Goal: Information Seeking & Learning: Learn about a topic

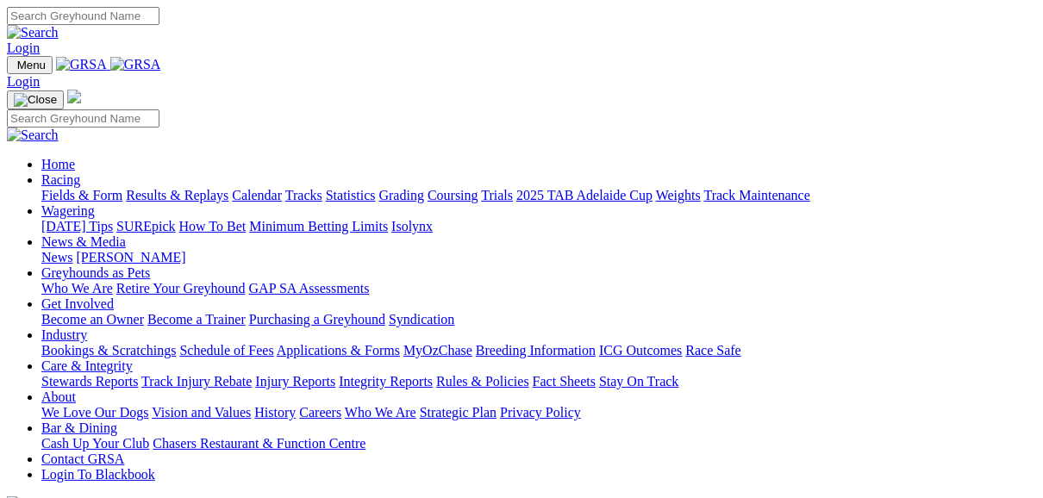
click at [65, 188] on link "Fields & Form" at bounding box center [81, 195] width 81 height 15
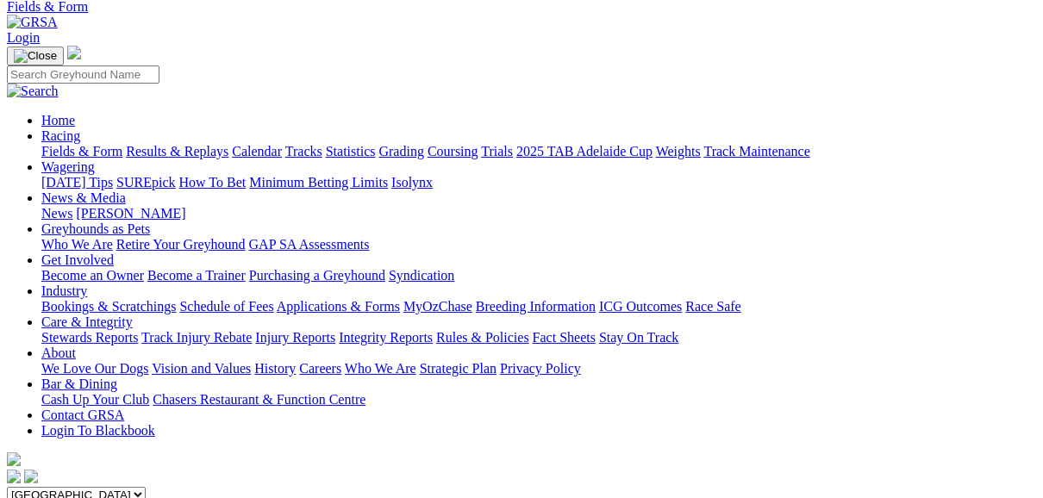
scroll to position [138, 0]
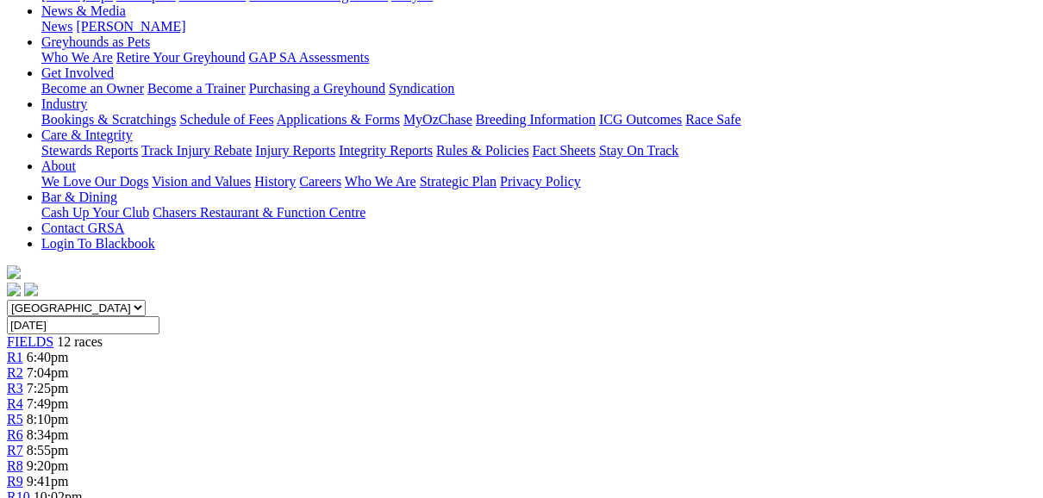
scroll to position [276, 0]
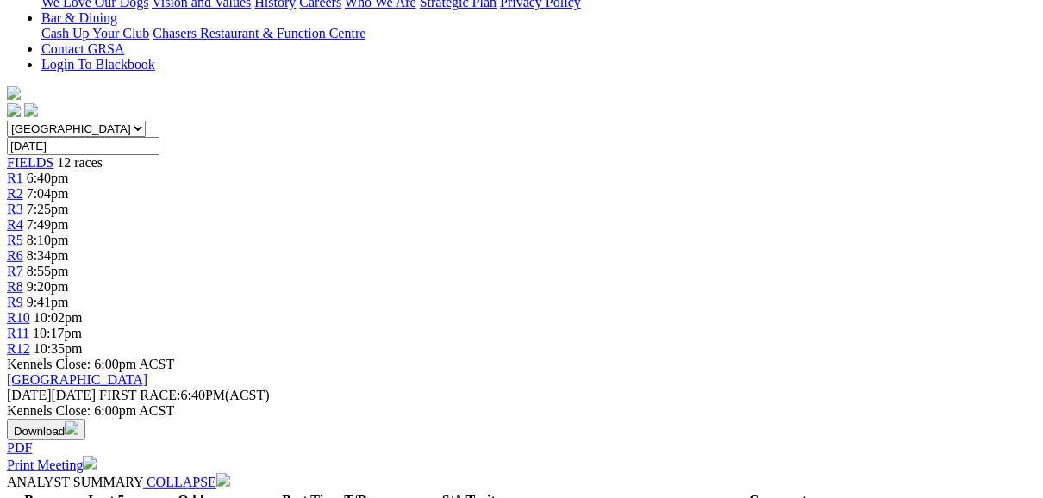
scroll to position [483, 0]
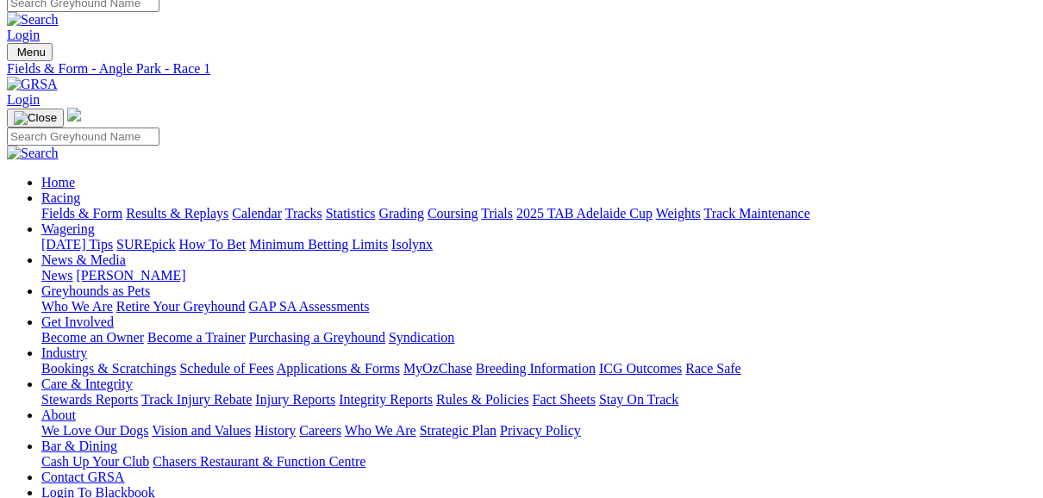
scroll to position [0, 0]
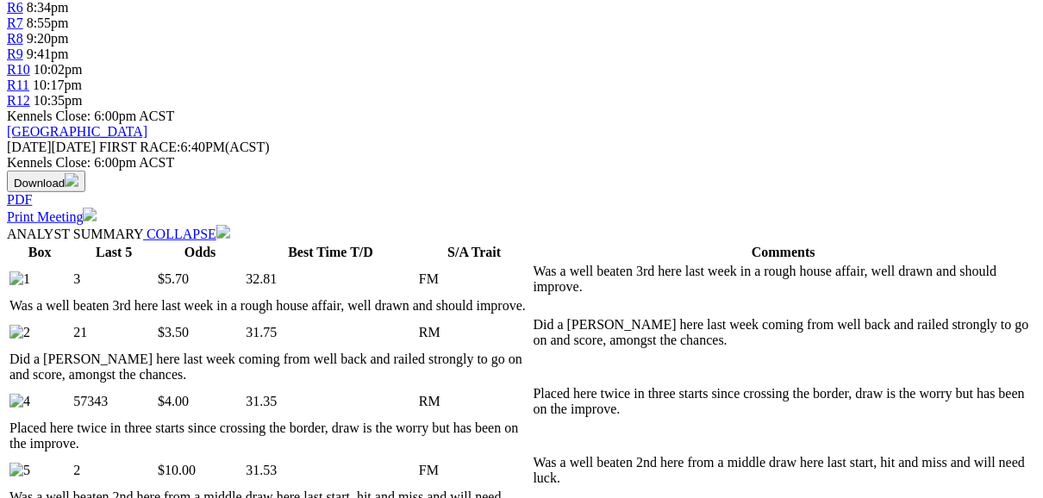
scroll to position [620, 0]
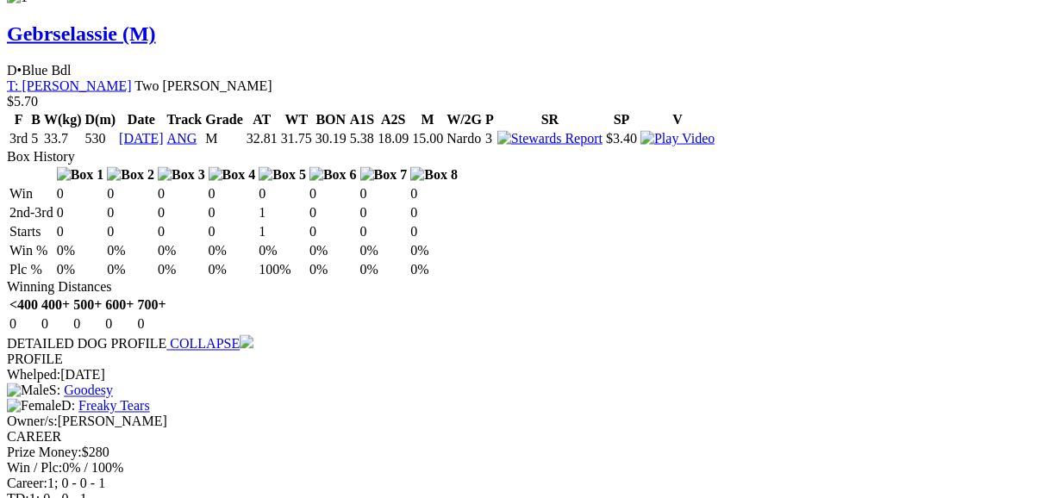
scroll to position [1861, 0]
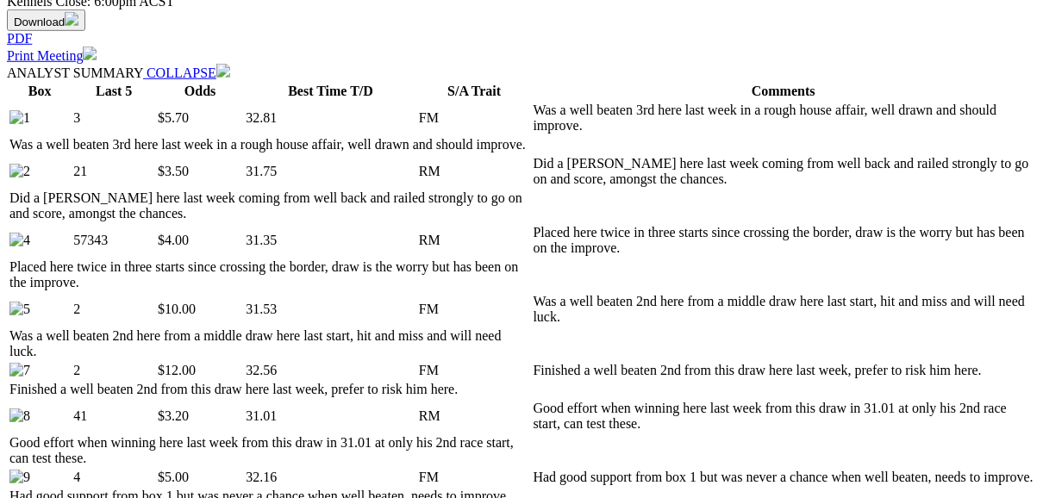
scroll to position [827, 0]
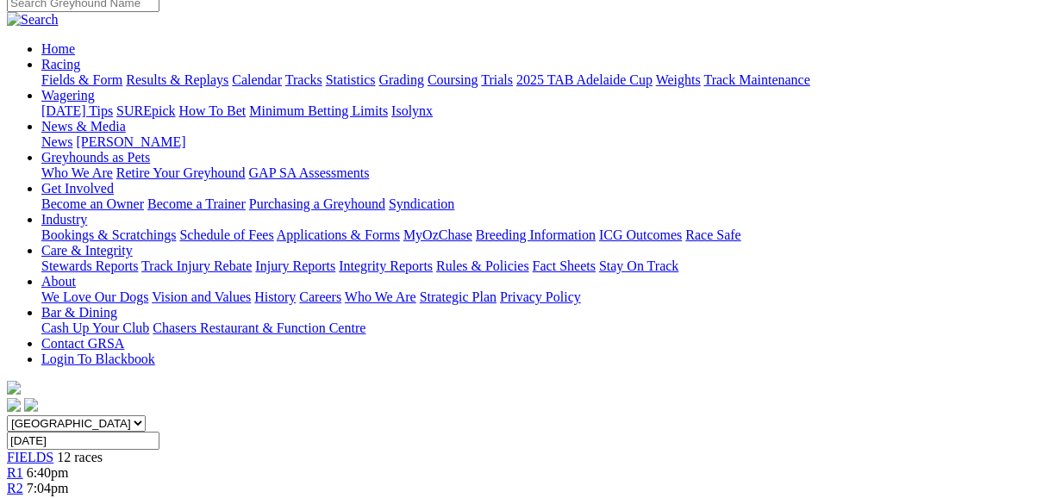
scroll to position [0, 0]
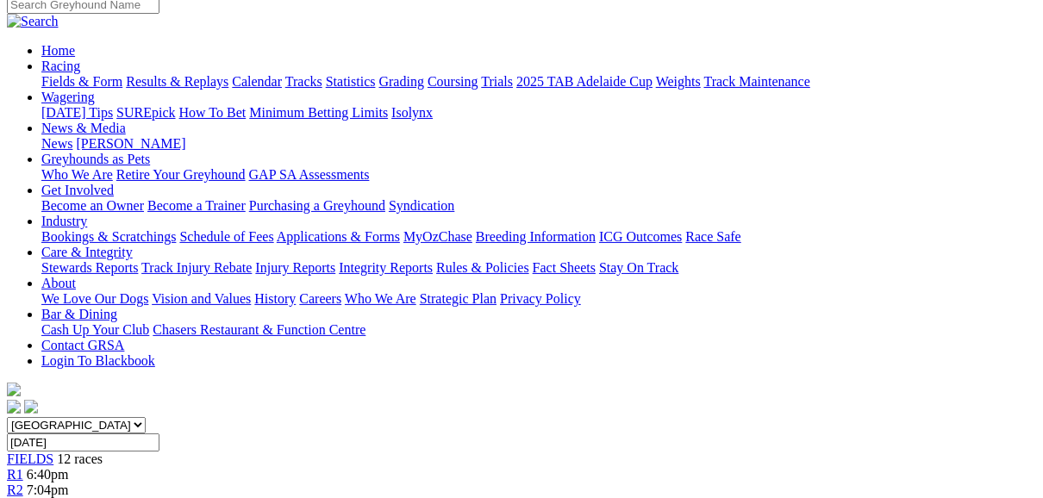
scroll to position [69, 0]
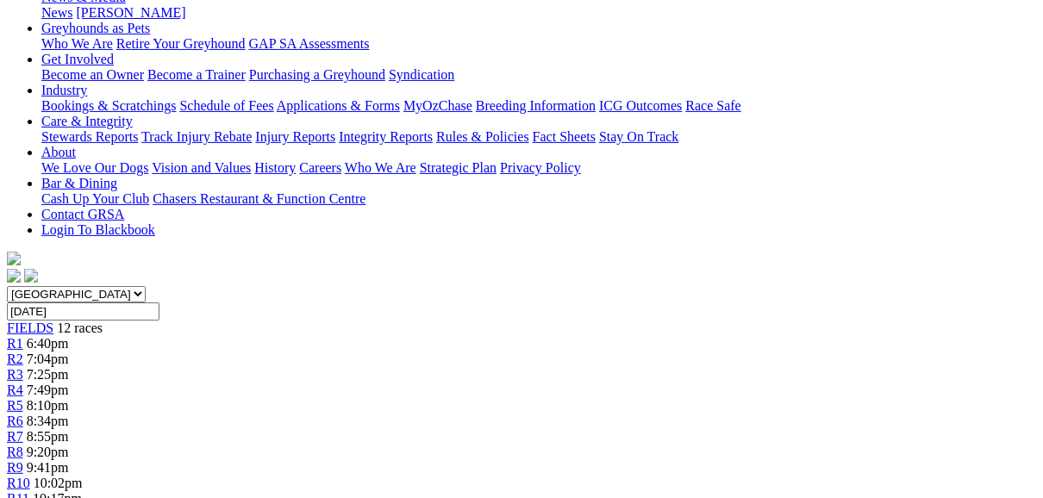
scroll to position [207, 0]
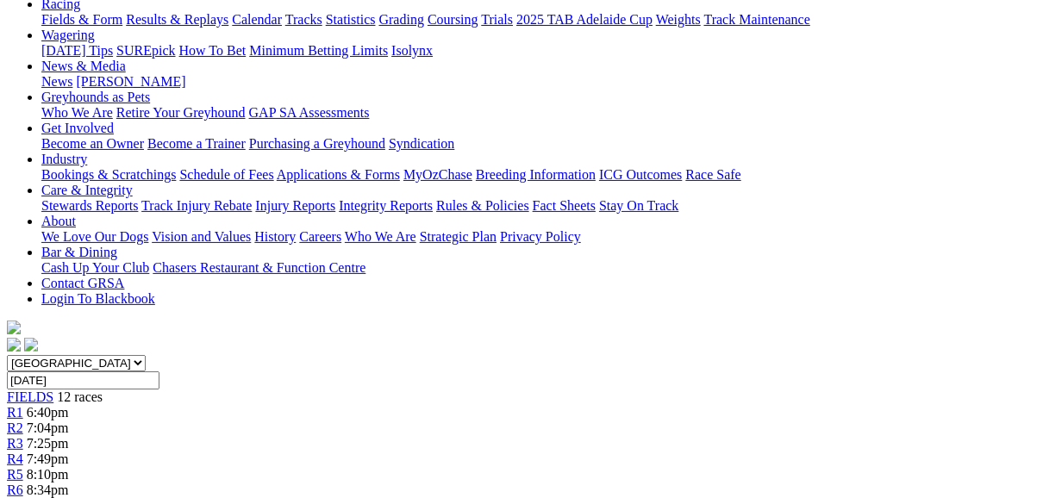
click at [23, 467] on span "R5" at bounding box center [15, 474] width 16 height 15
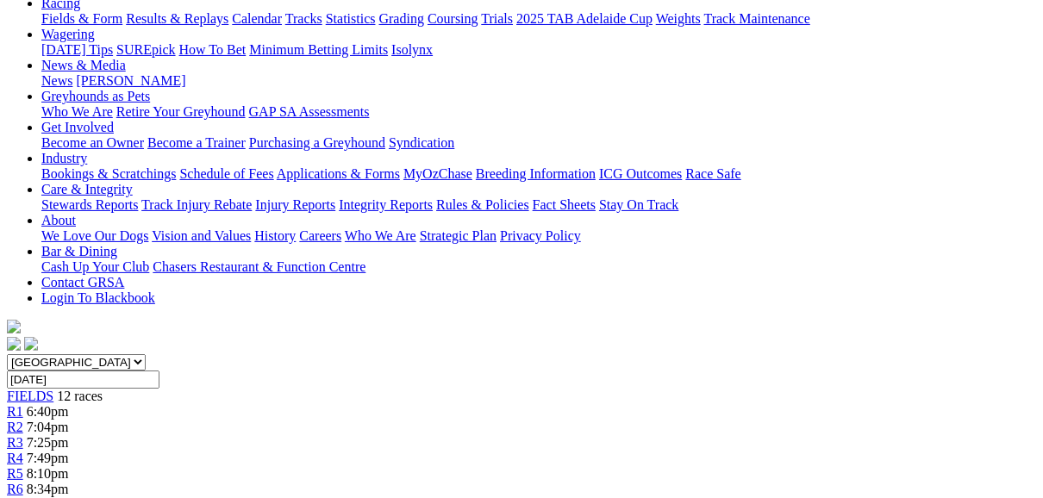
scroll to position [207, 0]
click at [23, 497] on span "R7" at bounding box center [15, 505] width 16 height 15
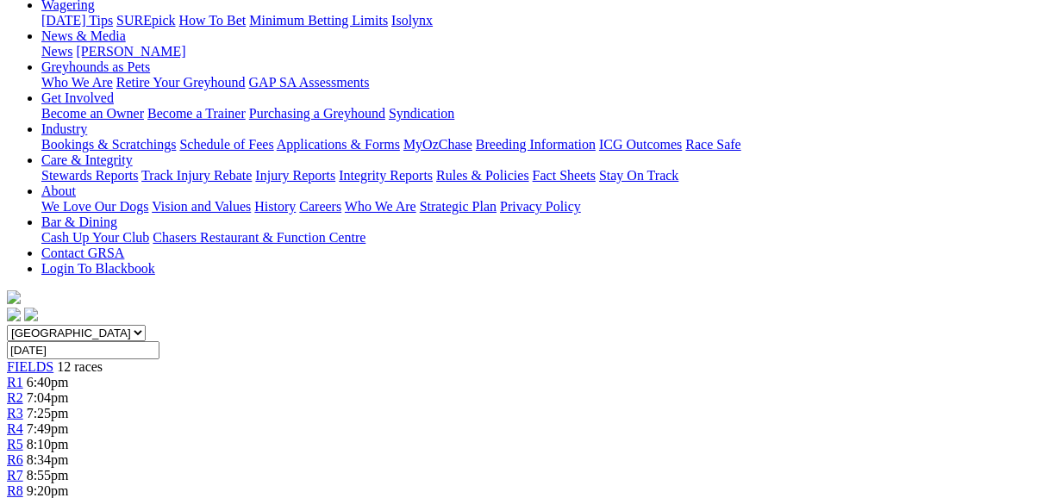
scroll to position [207, 0]
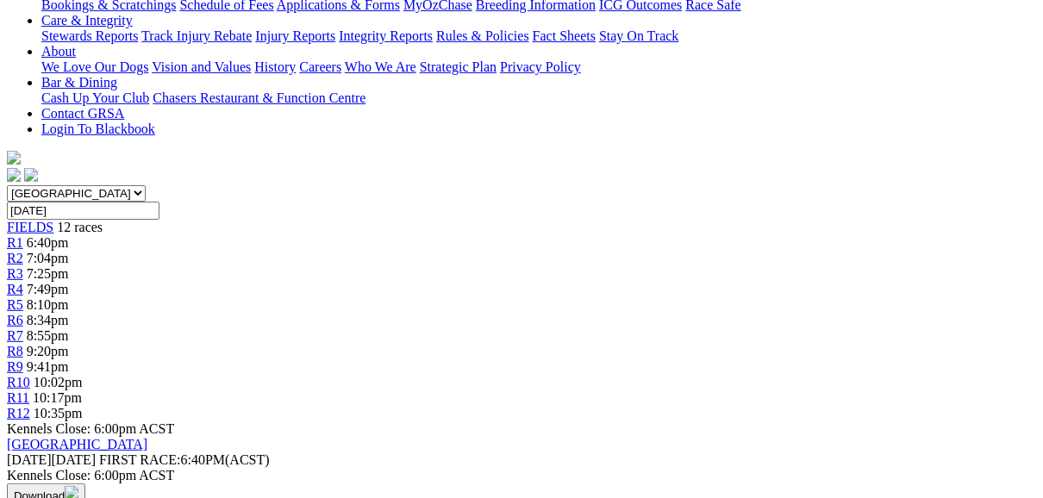
scroll to position [207, 0]
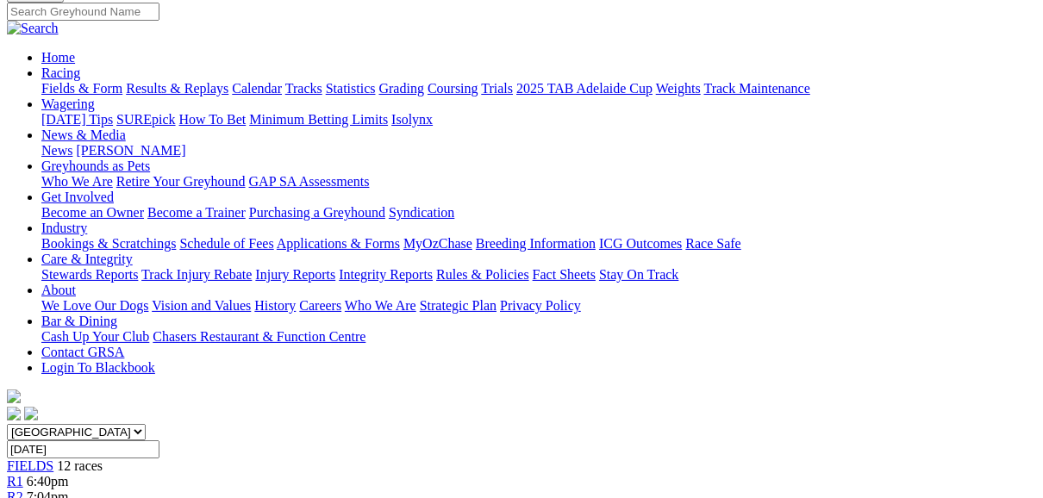
scroll to position [69, 0]
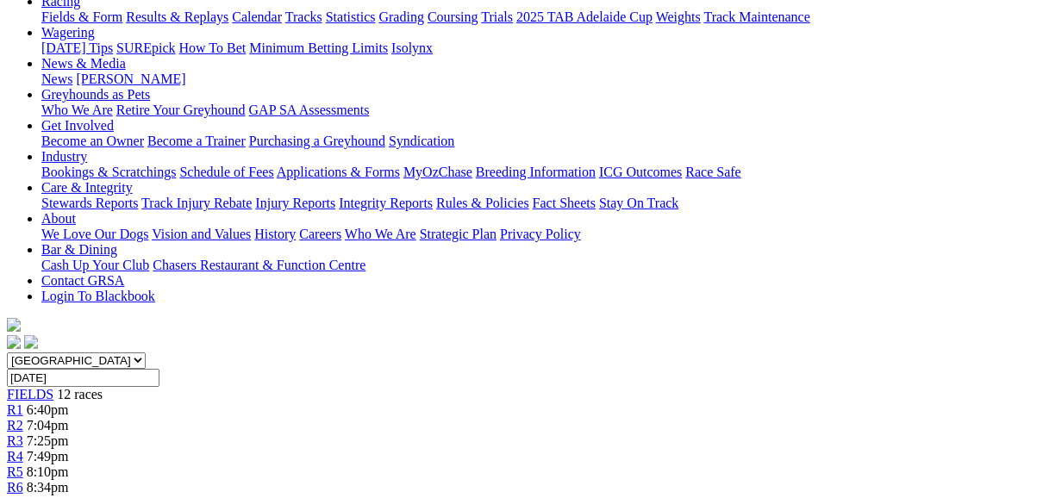
scroll to position [207, 0]
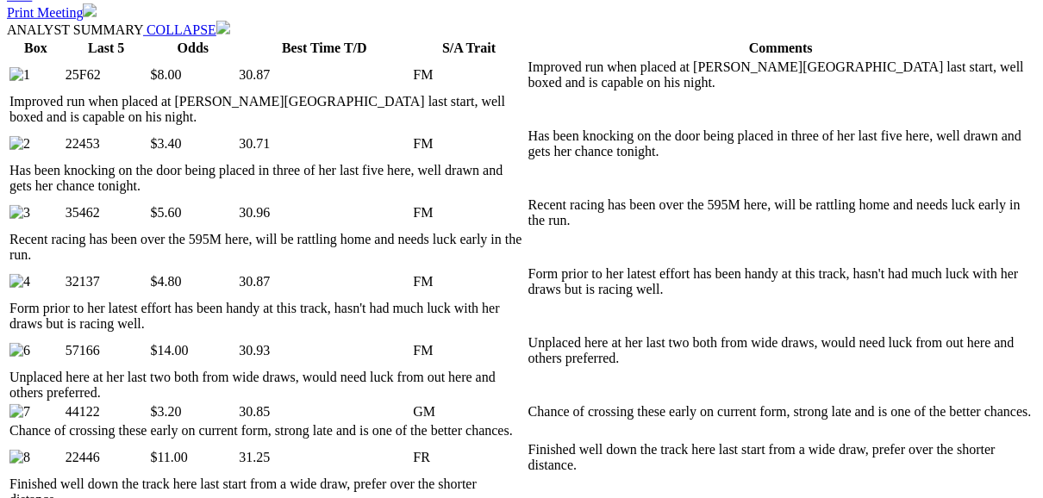
scroll to position [896, 0]
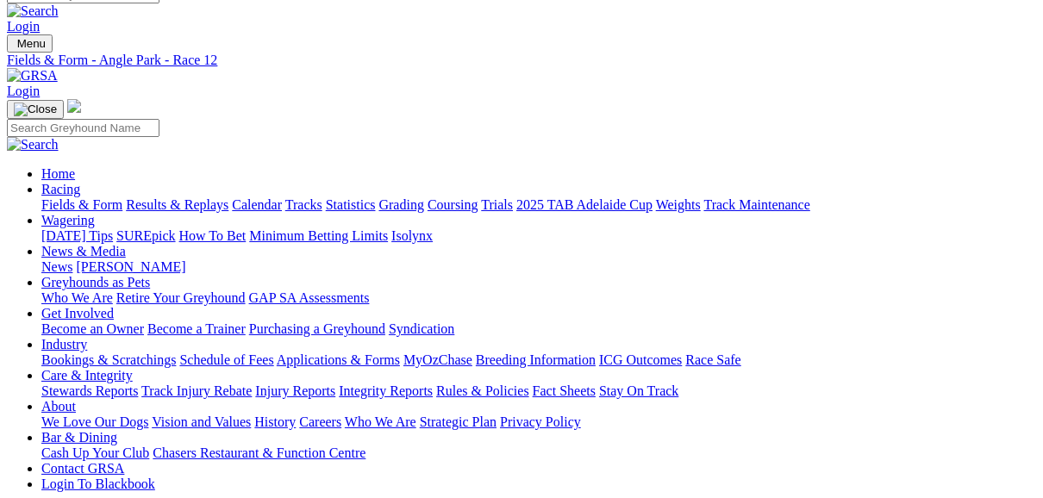
scroll to position [0, 0]
